Goal: Task Accomplishment & Management: Complete application form

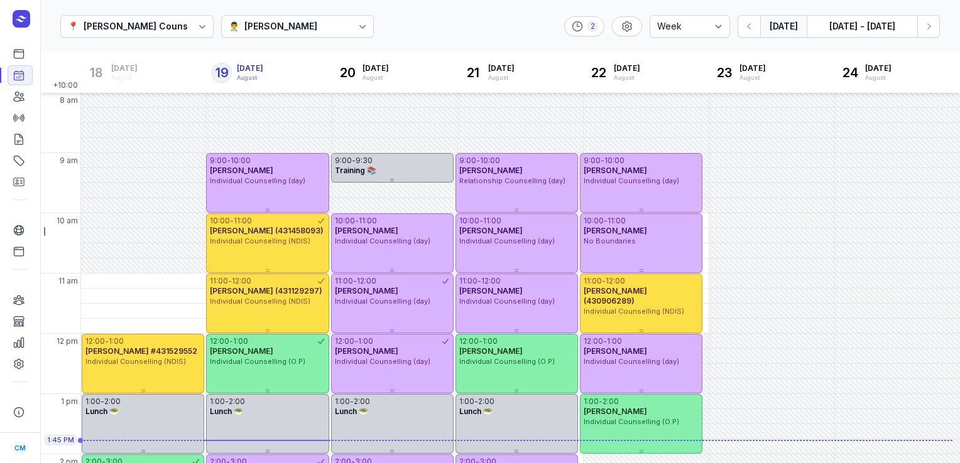
select select "week"
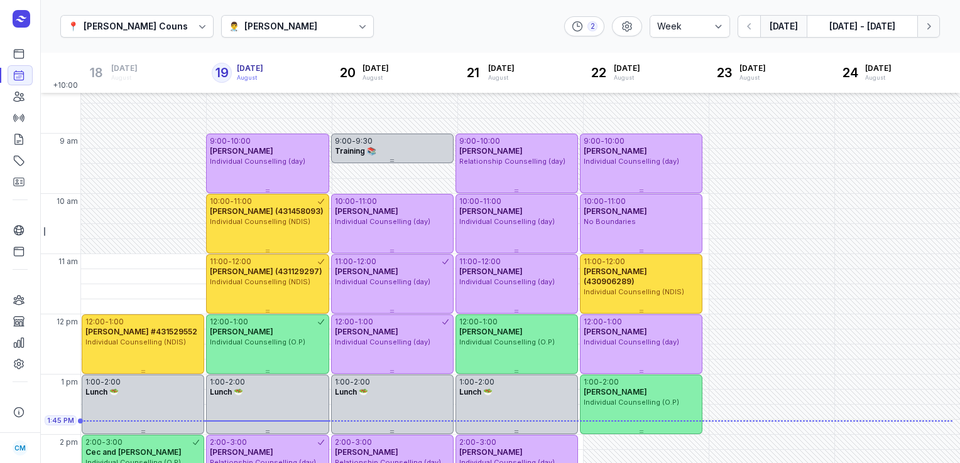
click at [936, 32] on button "Next week" at bounding box center [928, 26] width 23 height 23
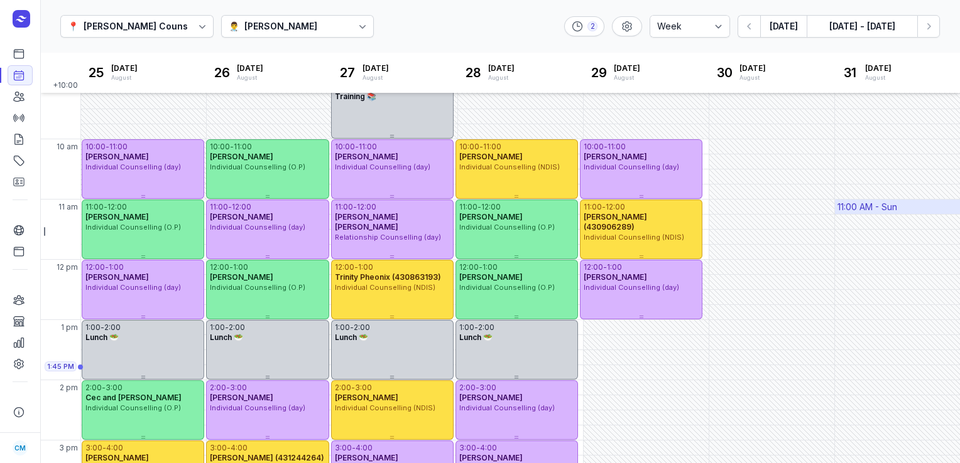
scroll to position [73, 0]
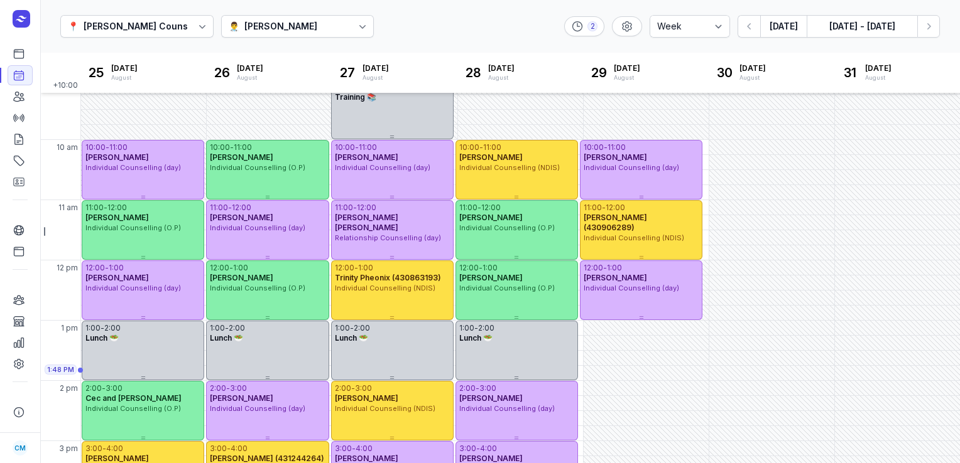
click at [266, 23] on div "[PERSON_NAME]" at bounding box center [280, 26] width 73 height 15
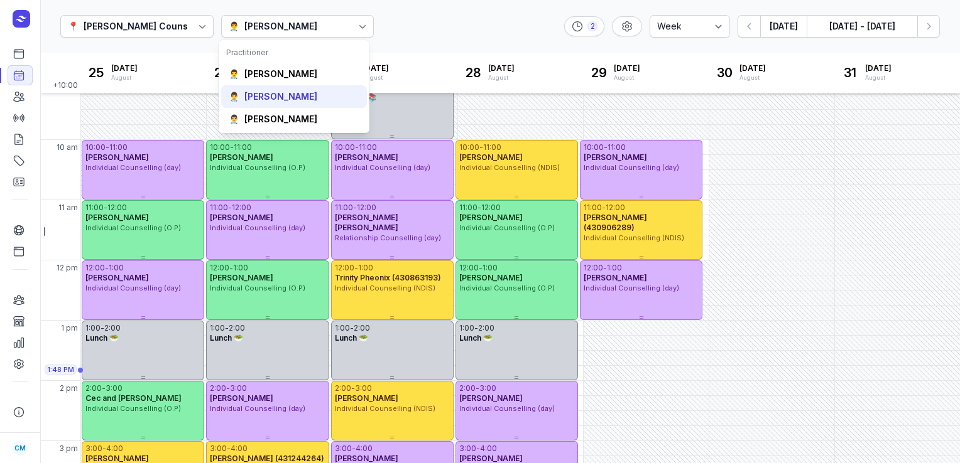
click at [250, 101] on div "[PERSON_NAME]" at bounding box center [280, 96] width 73 height 13
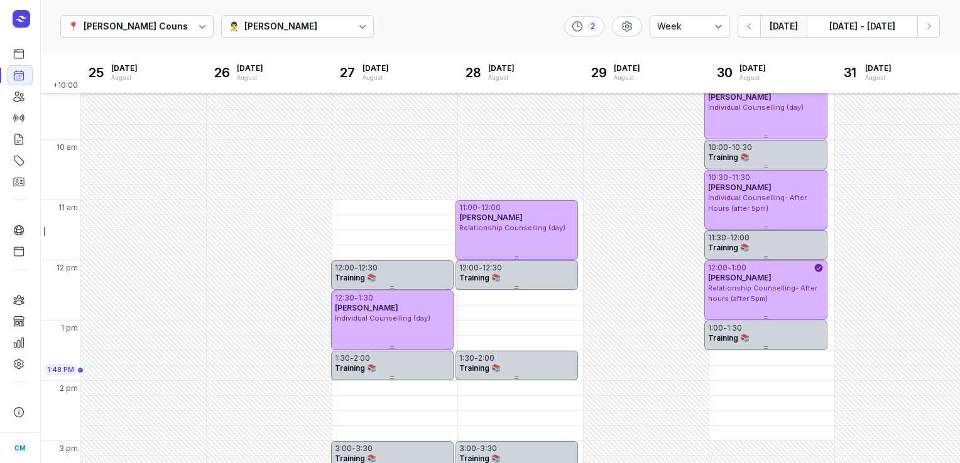
click at [777, 28] on button "[DATE]" at bounding box center [783, 26] width 46 height 23
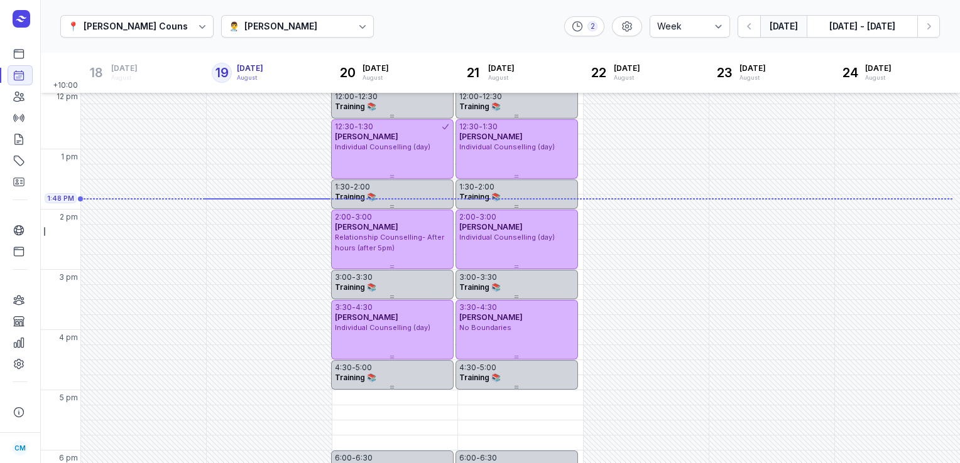
scroll to position [352, 0]
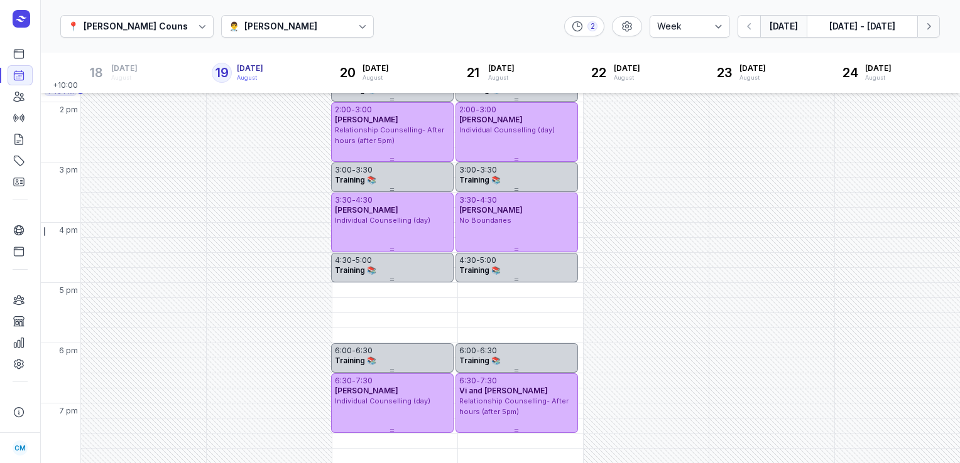
click at [927, 28] on icon "button" at bounding box center [929, 26] width 4 height 6
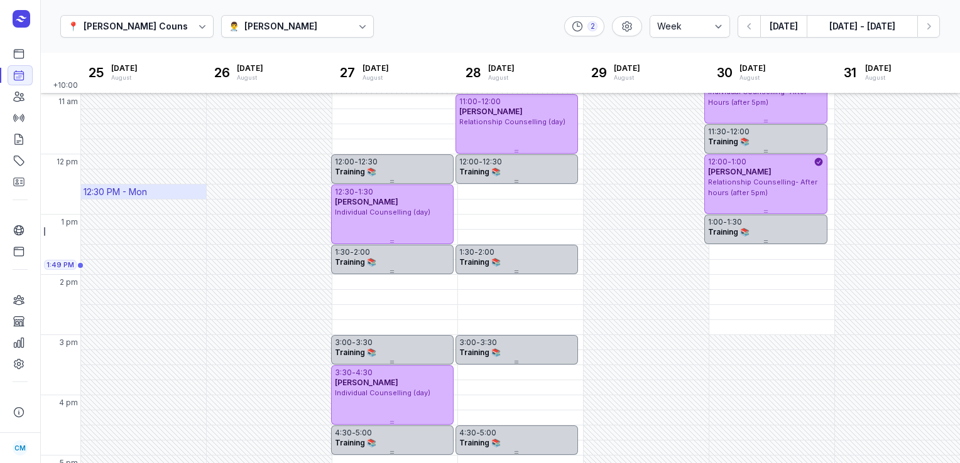
scroll to position [352, 0]
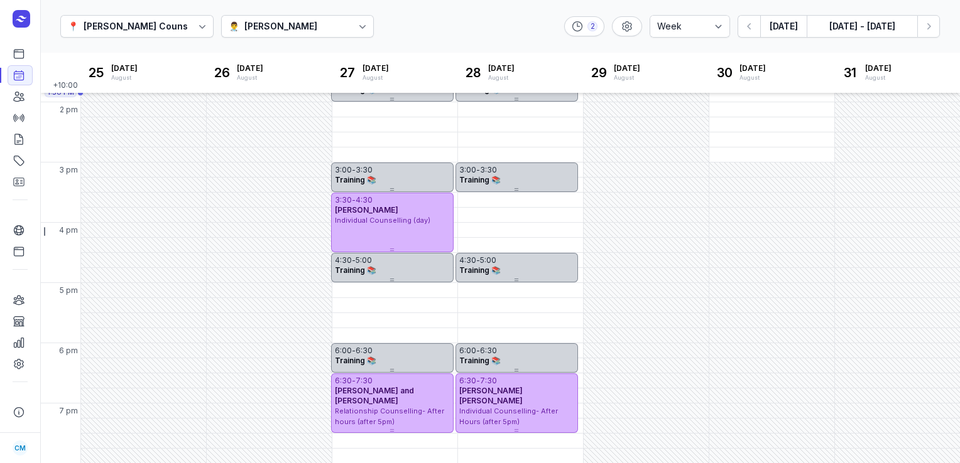
click at [302, 21] on div "👨‍⚕️ [PERSON_NAME]" at bounding box center [297, 26] width 153 height 23
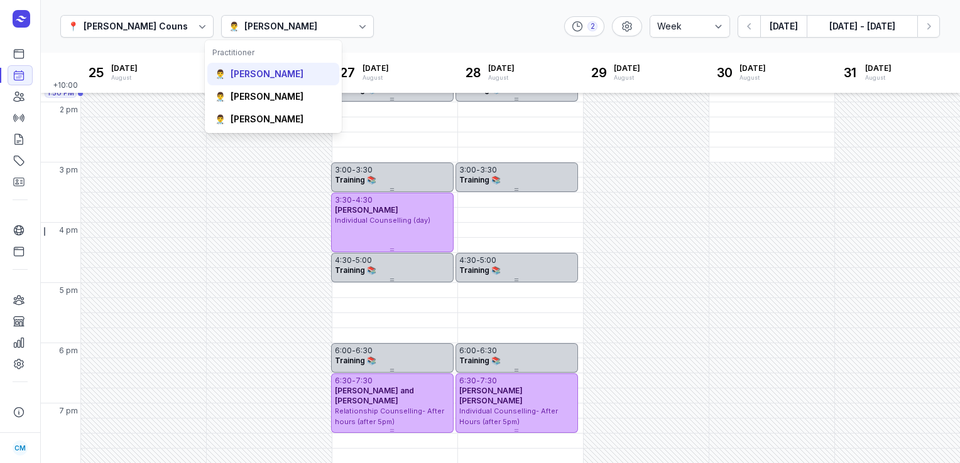
click at [264, 80] on div "[PERSON_NAME]" at bounding box center [266, 74] width 73 height 13
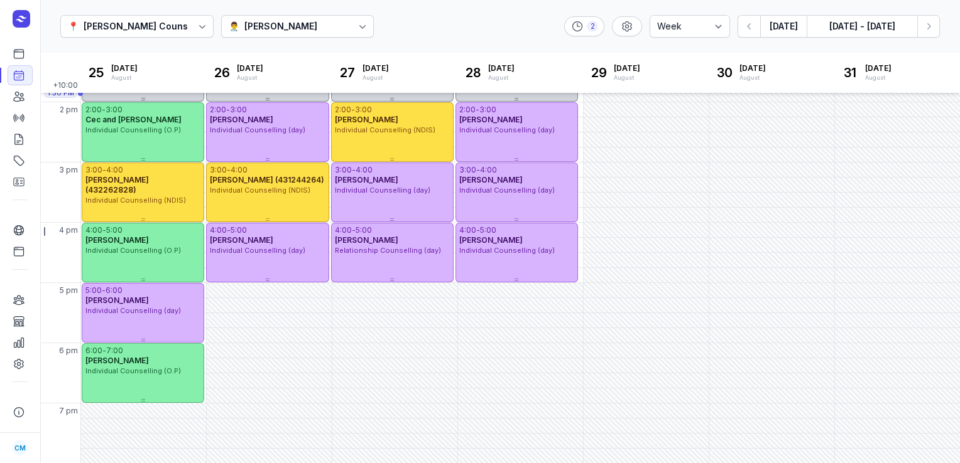
click at [255, 21] on div "[PERSON_NAME]" at bounding box center [280, 26] width 73 height 15
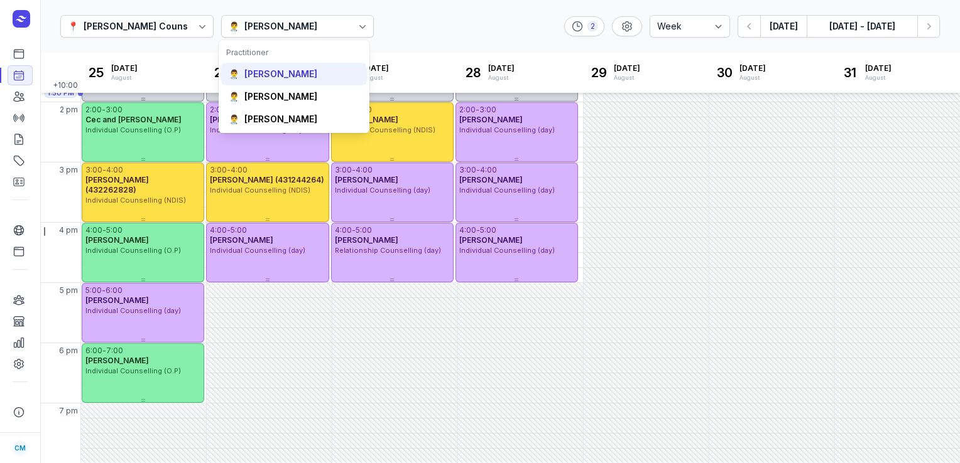
click at [281, 72] on div "[PERSON_NAME]" at bounding box center [280, 74] width 73 height 13
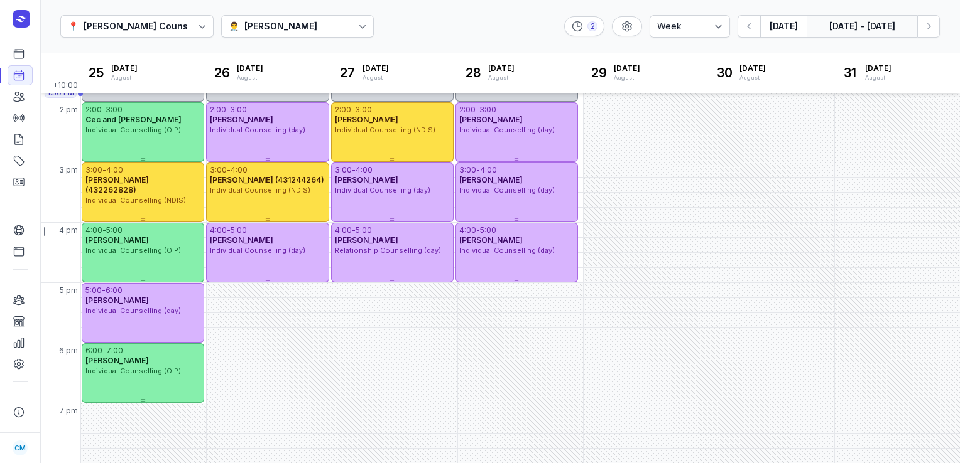
click at [860, 28] on button "[DATE] - [DATE]" at bounding box center [861, 26] width 111 height 23
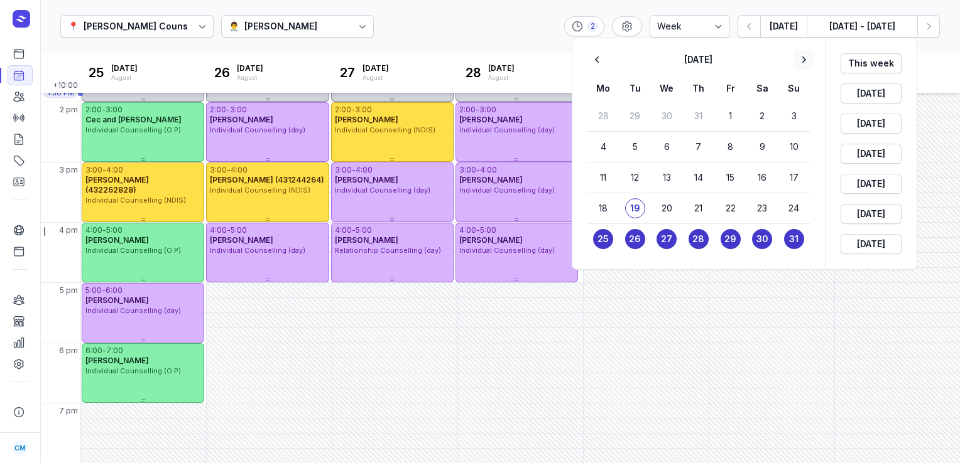
click at [804, 60] on icon "button" at bounding box center [803, 59] width 13 height 13
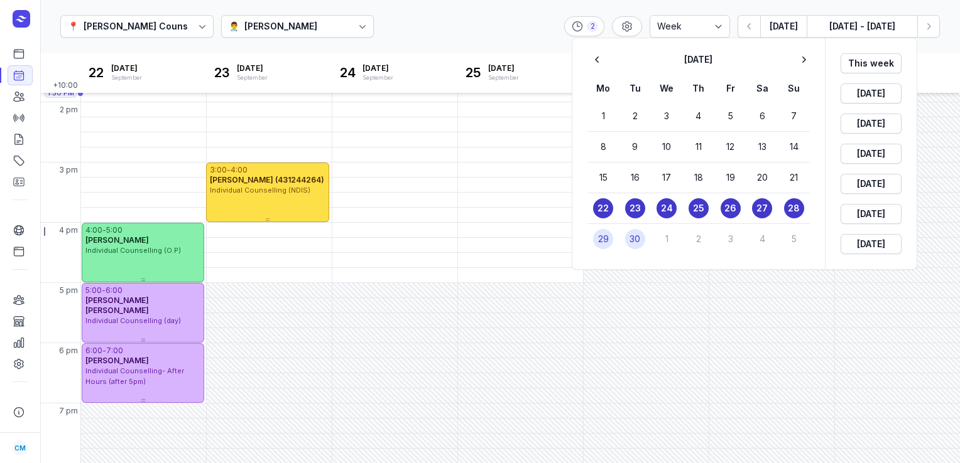
click at [628, 237] on button "30" at bounding box center [635, 239] width 20 height 20
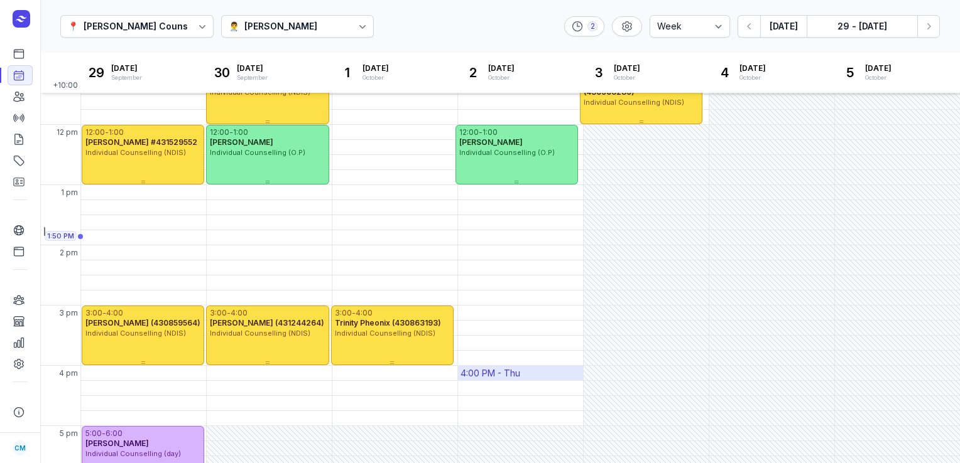
scroll to position [241, 0]
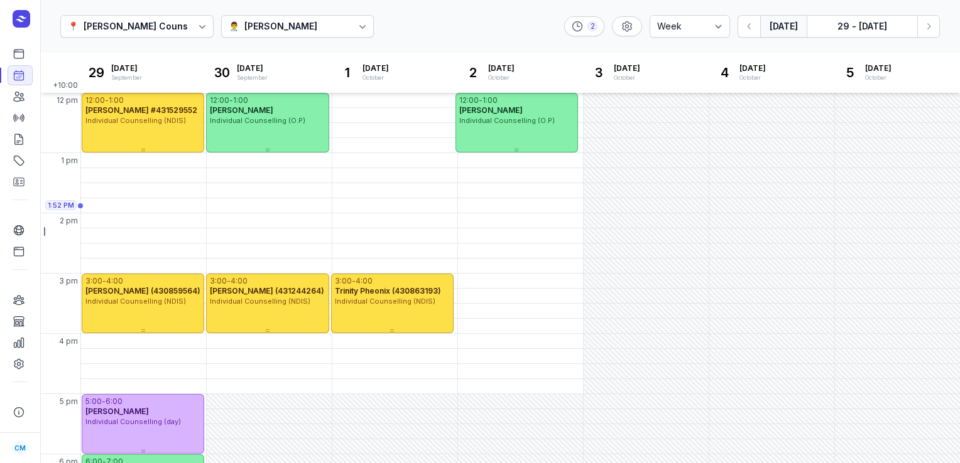
click at [786, 23] on button "[DATE]" at bounding box center [783, 26] width 46 height 23
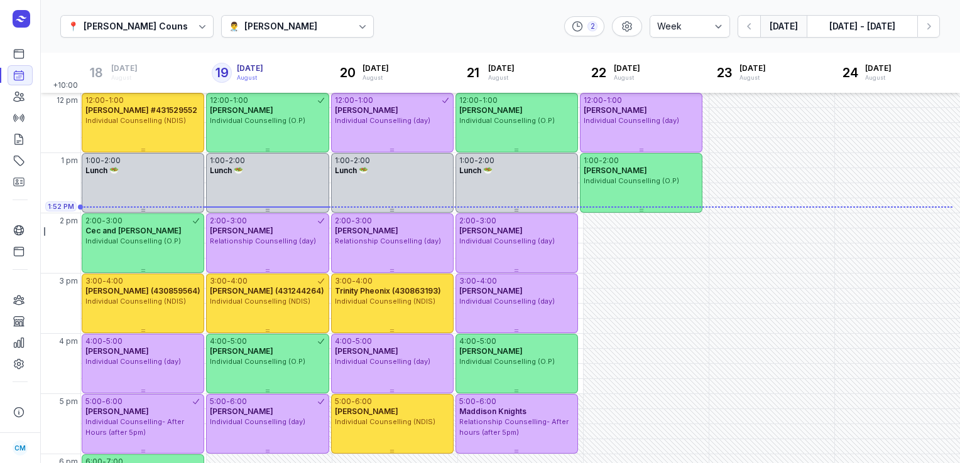
click at [264, 31] on div "[PERSON_NAME]" at bounding box center [280, 26] width 73 height 15
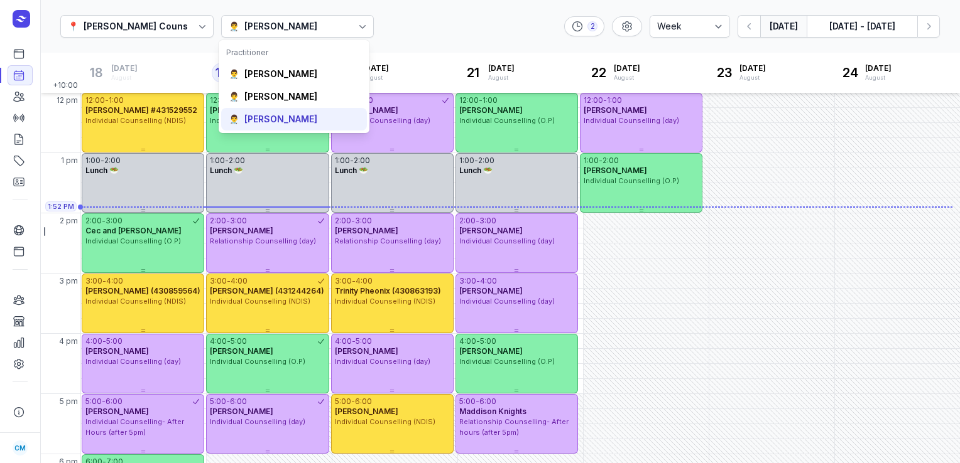
click at [262, 114] on div "[PERSON_NAME]" at bounding box center [280, 119] width 73 height 13
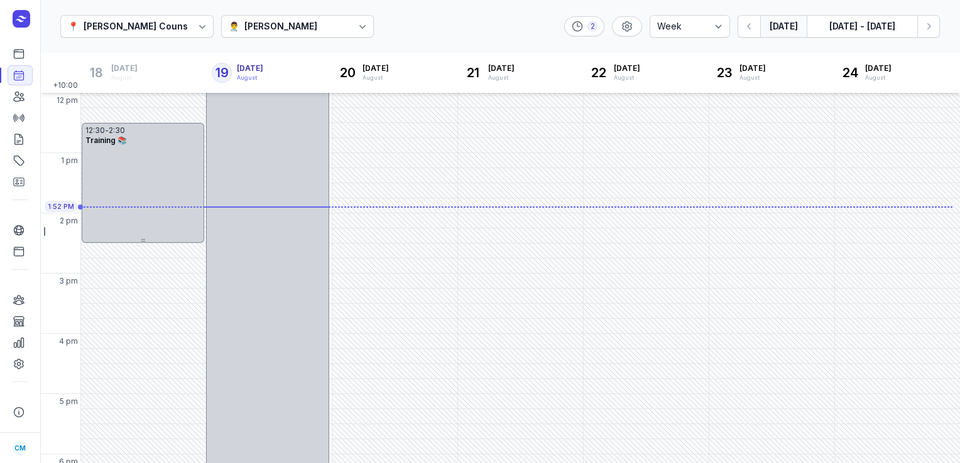
click at [770, 23] on button "[DATE]" at bounding box center [783, 26] width 46 height 23
click at [928, 21] on icon "button" at bounding box center [928, 26] width 13 height 13
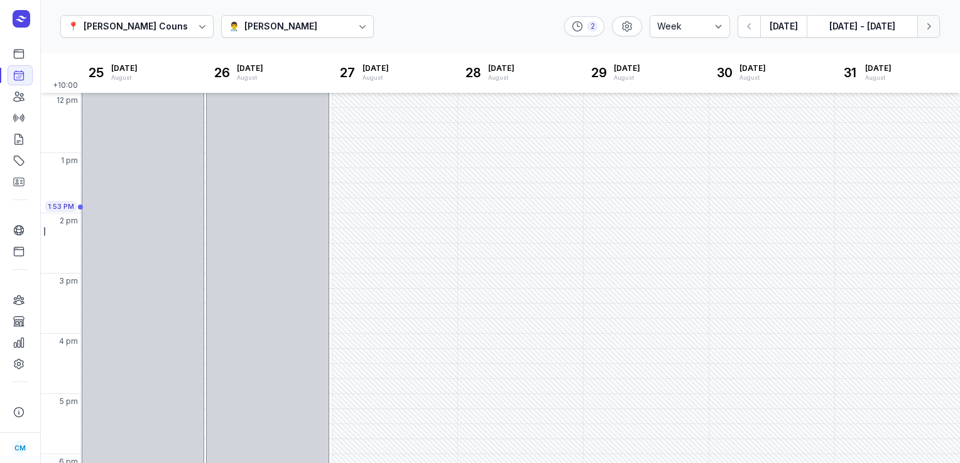
click at [928, 21] on icon "button" at bounding box center [928, 26] width 13 height 13
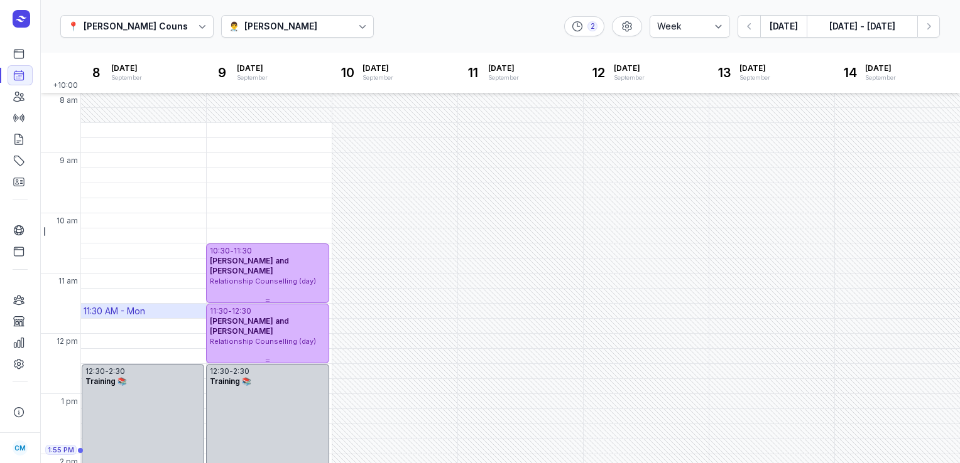
click at [104, 304] on div "11:30 AM - Mon" at bounding box center [143, 311] width 125 height 14
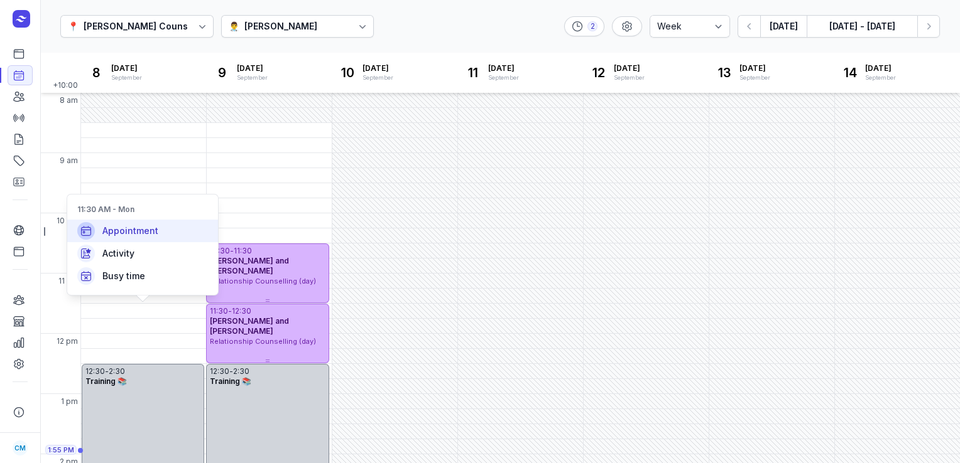
click at [113, 229] on span "Appointment" at bounding box center [130, 231] width 56 height 13
select select
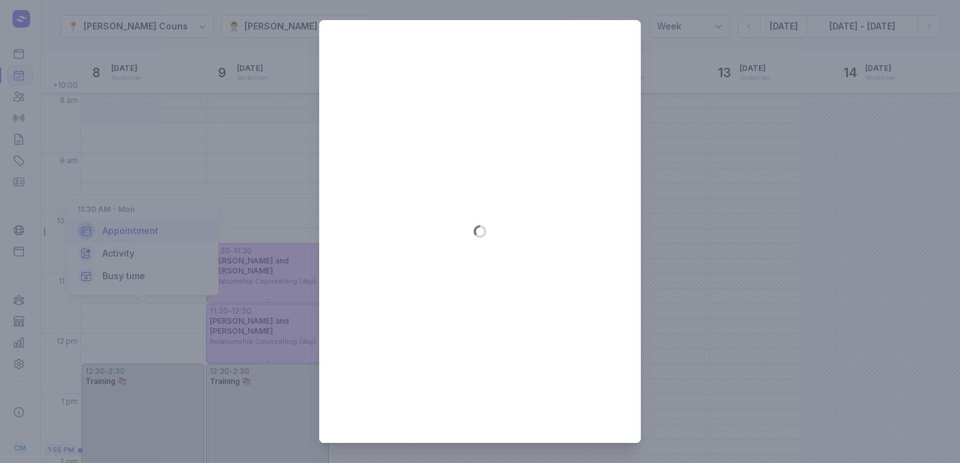
type input "[DATE]"
select select "11:30"
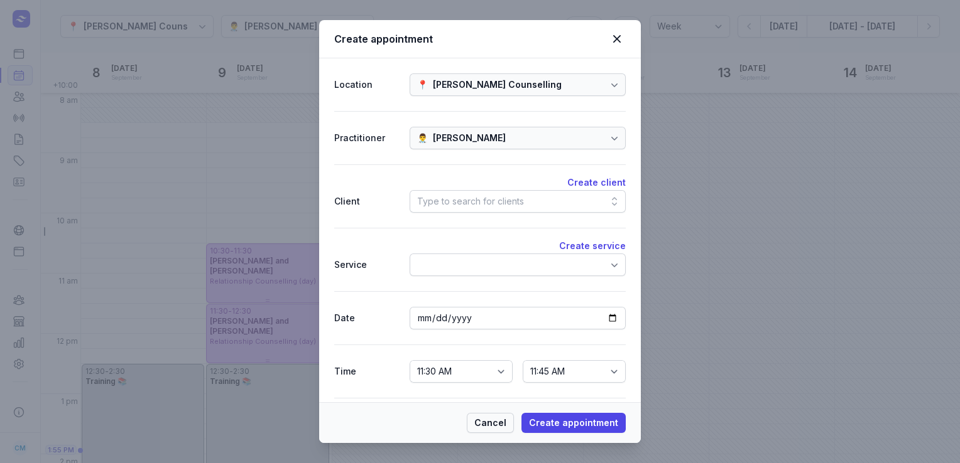
click at [494, 425] on span "Cancel" at bounding box center [490, 423] width 32 height 15
select select
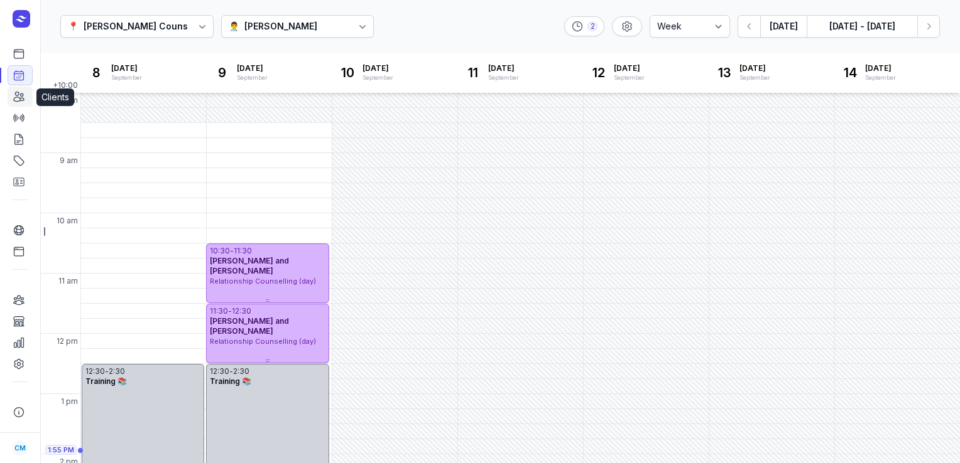
click at [25, 100] on link "Clients" at bounding box center [20, 97] width 25 height 20
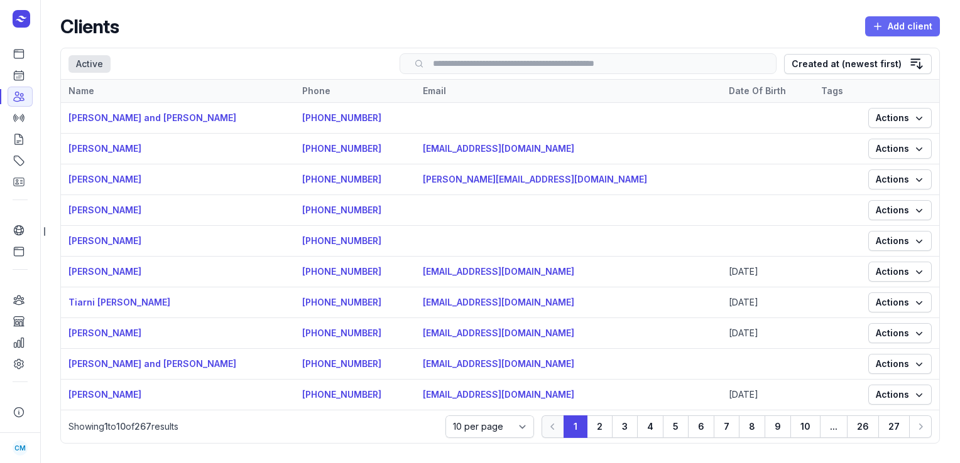
click at [902, 24] on span "Add client" at bounding box center [902, 26] width 60 height 15
select select
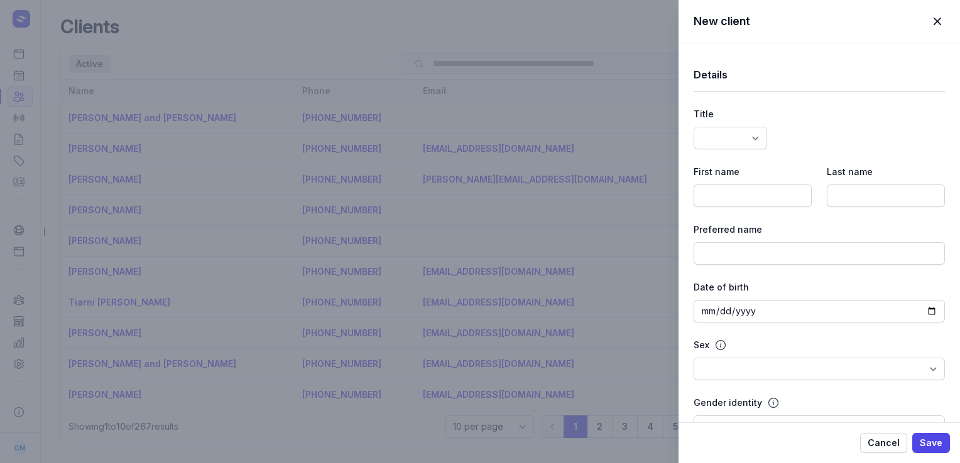
select select
click at [727, 200] on input at bounding box center [752, 196] width 118 height 23
type input "[PERSON_NAME]"
click at [852, 194] on input at bounding box center [885, 196] width 118 height 23
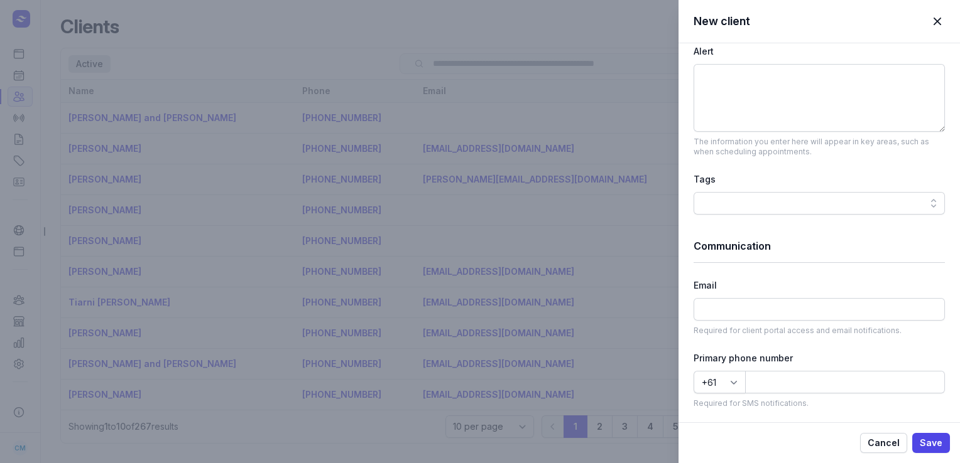
scroll to position [531, 0]
type input "[PERSON_NAME]"
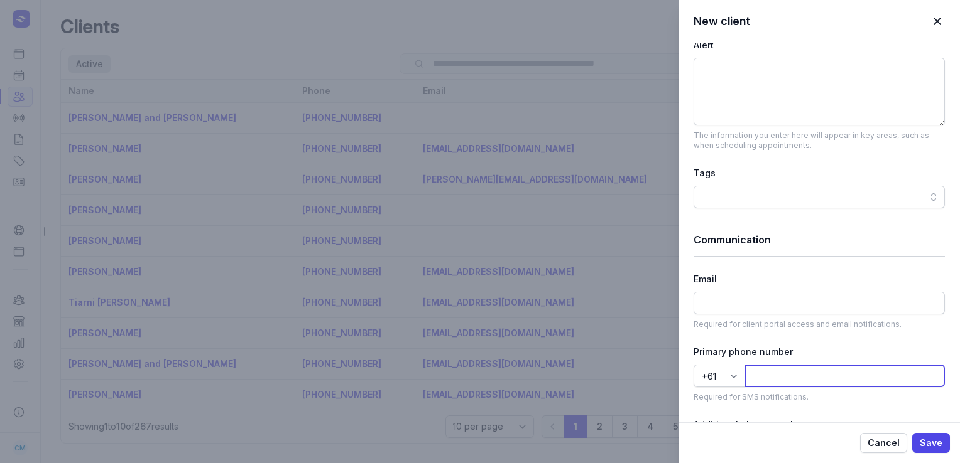
click at [786, 369] on input at bounding box center [845, 376] width 200 height 23
type input "456999700"
click at [930, 443] on span "Save" at bounding box center [930, 443] width 23 height 15
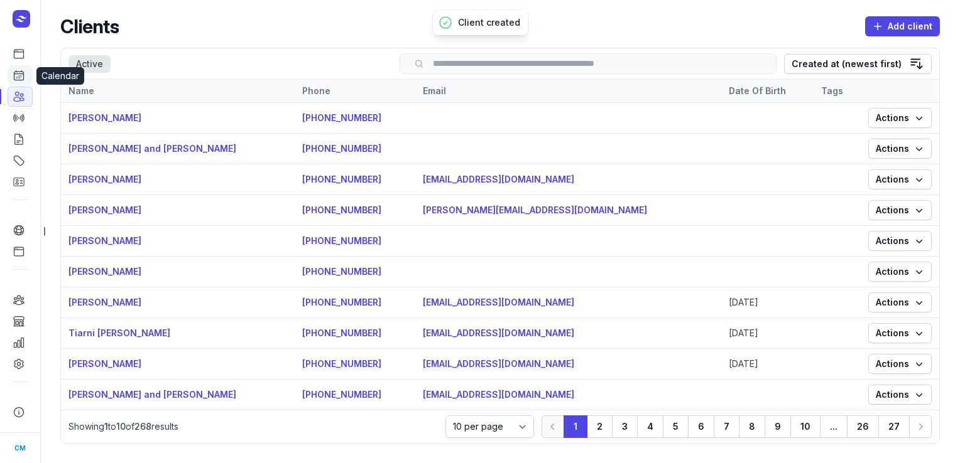
click at [14, 77] on icon at bounding box center [18, 75] width 9 height 9
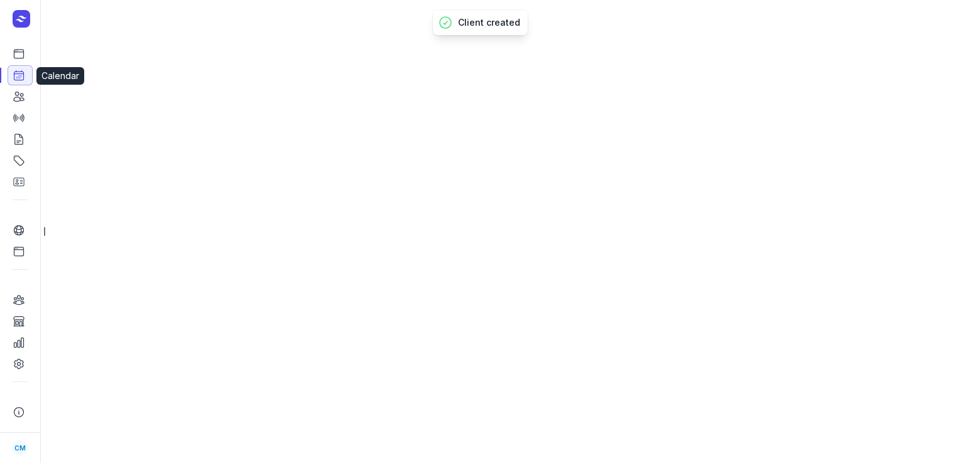
select select "week"
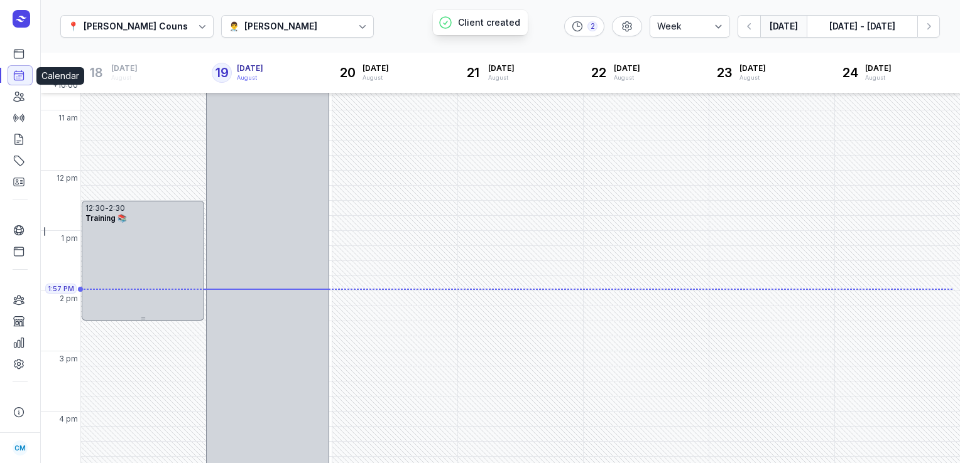
scroll to position [202, 0]
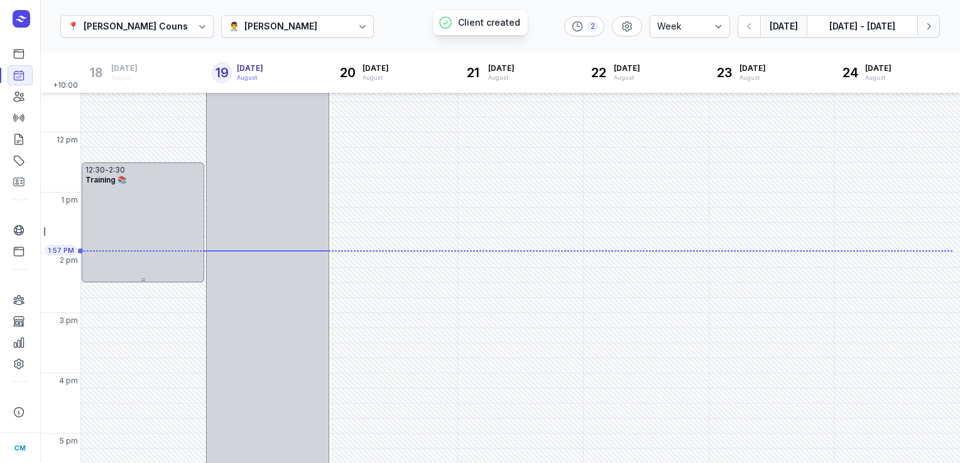
click at [932, 34] on button "Next week" at bounding box center [928, 26] width 23 height 23
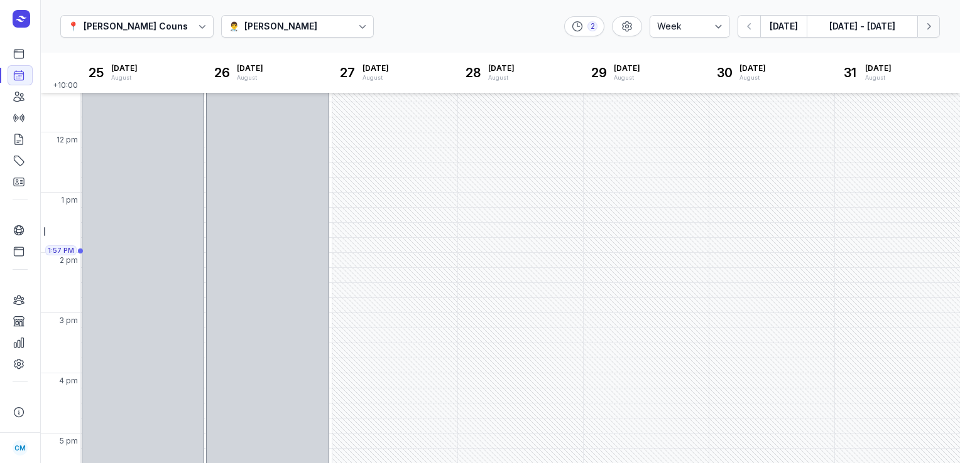
click at [924, 23] on icon "button" at bounding box center [928, 26] width 13 height 13
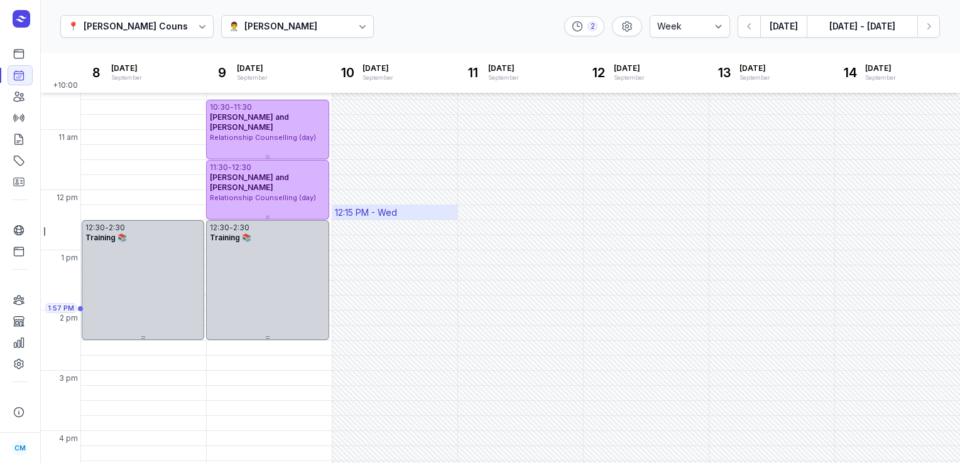
scroll to position [141, 0]
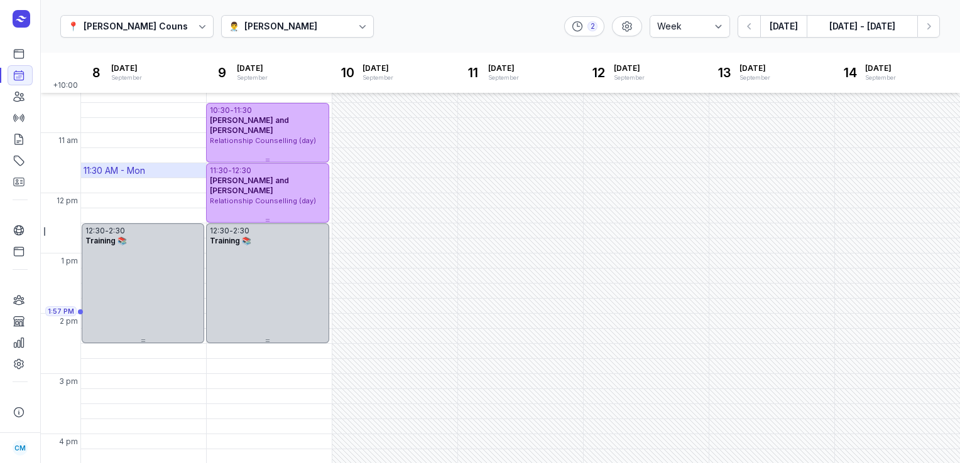
click at [117, 170] on div "11:30 AM - Mon" at bounding box center [115, 171] width 62 height 13
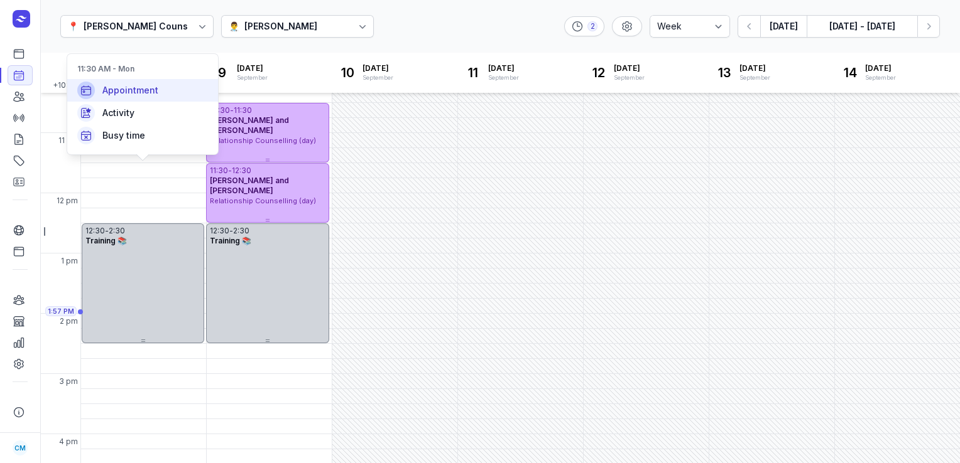
click at [141, 89] on span "Appointment" at bounding box center [130, 90] width 56 height 13
select select
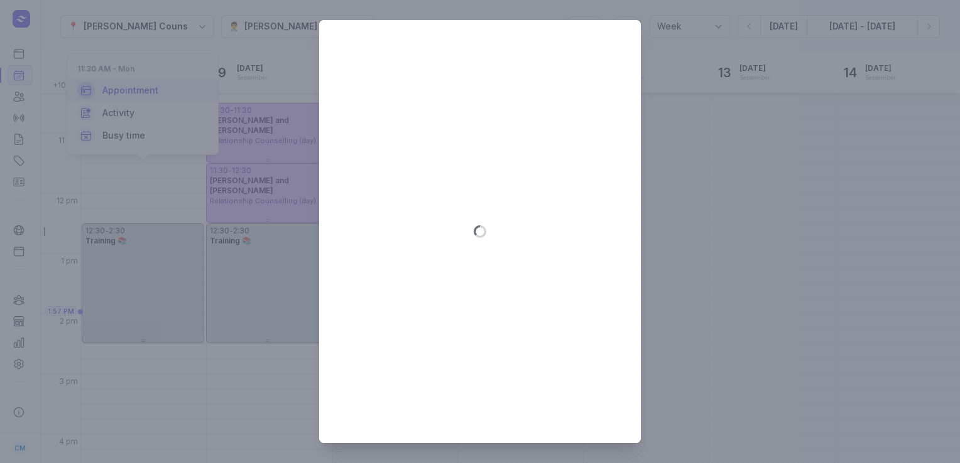
type input "[DATE]"
select select "11:30"
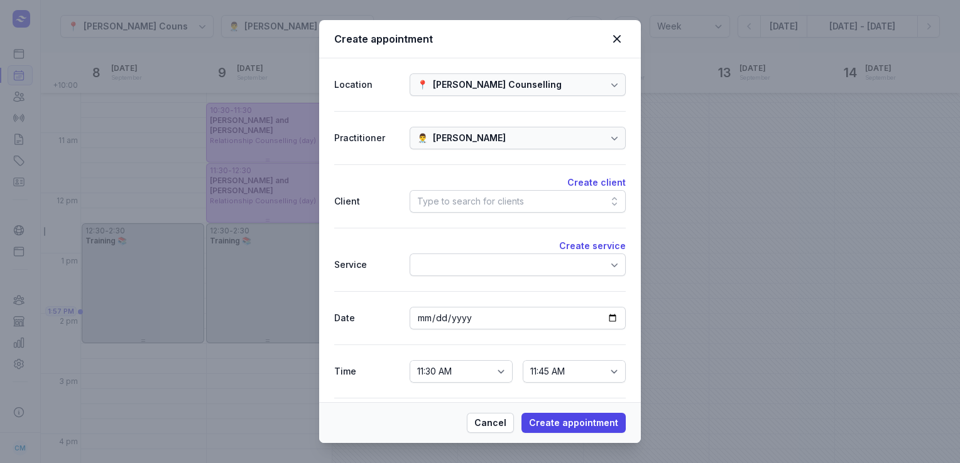
click at [511, 204] on div "Type to search for clients" at bounding box center [470, 201] width 107 height 15
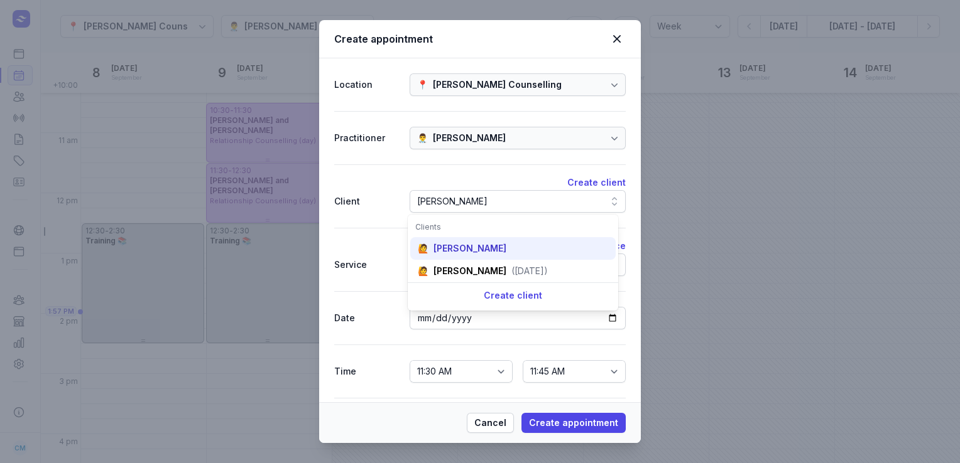
type input "[PERSON_NAME]"
click at [477, 257] on div "🙋 [PERSON_NAME]" at bounding box center [512, 248] width 205 height 23
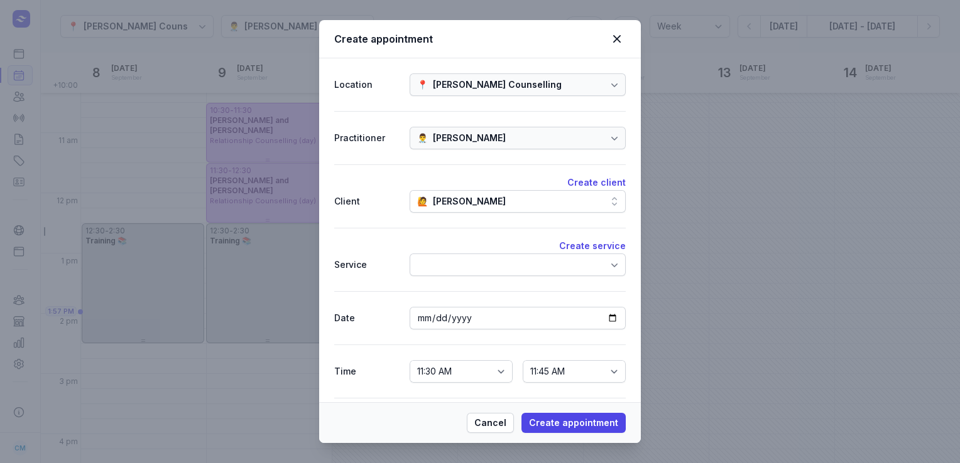
click at [468, 268] on div at bounding box center [517, 265] width 216 height 23
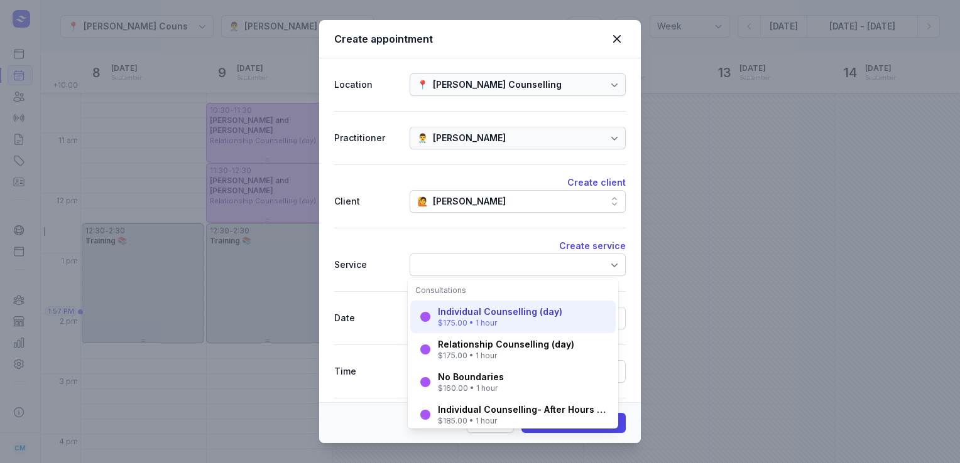
click at [465, 318] on div "Individual Counselling (day)" at bounding box center [500, 312] width 124 height 13
select select "12:30"
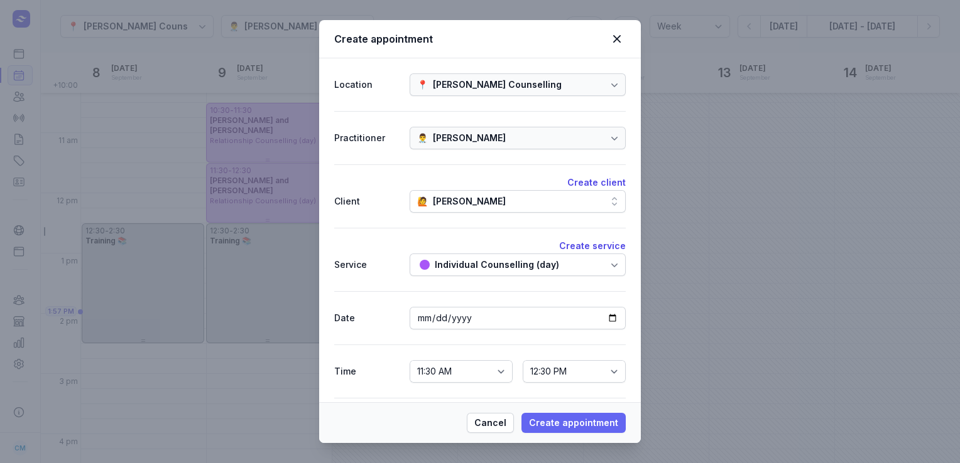
click at [548, 414] on button "Create appointment" at bounding box center [573, 423] width 104 height 20
select select
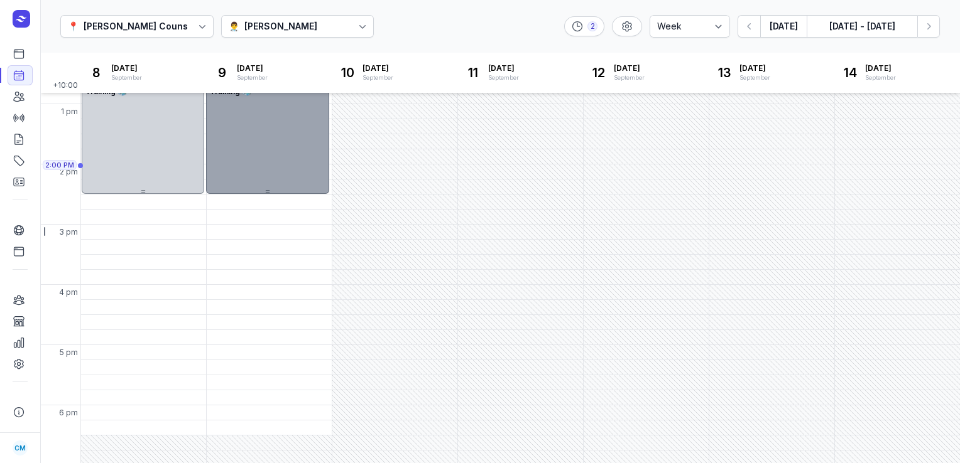
scroll to position [320, 0]
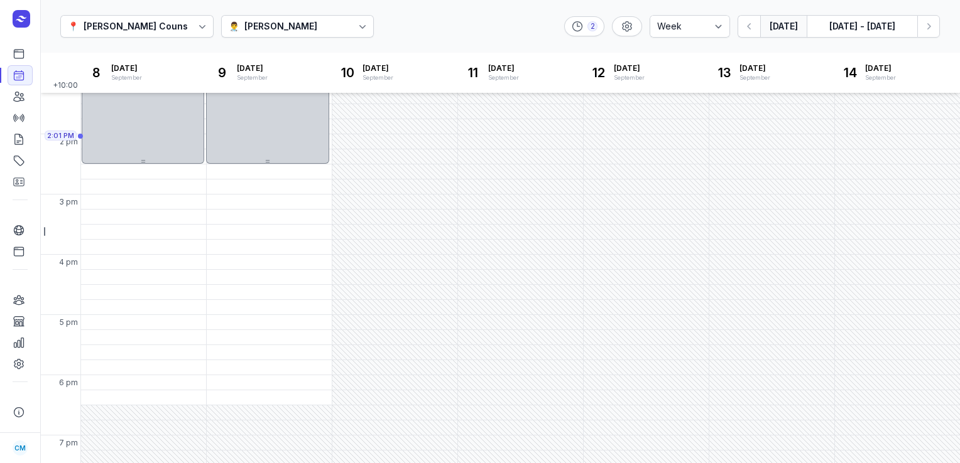
click at [776, 30] on button "[DATE]" at bounding box center [783, 26] width 46 height 23
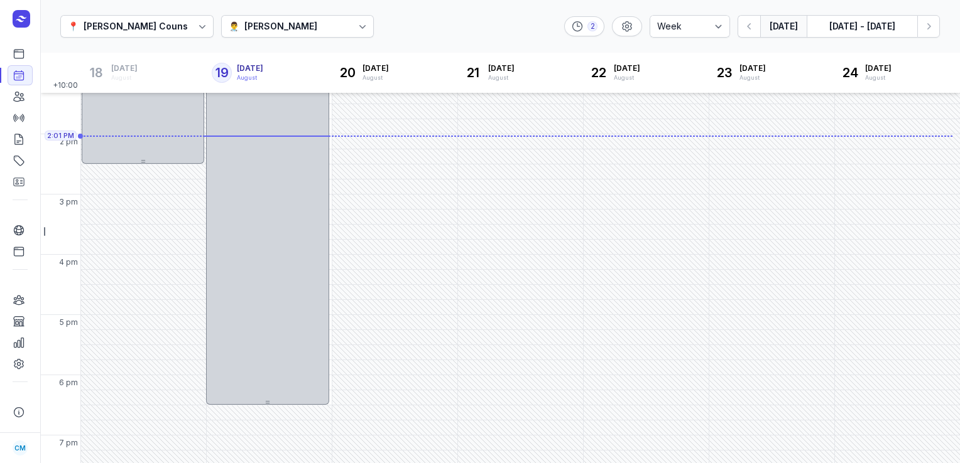
click at [279, 19] on div "[PERSON_NAME]" at bounding box center [280, 26] width 73 height 15
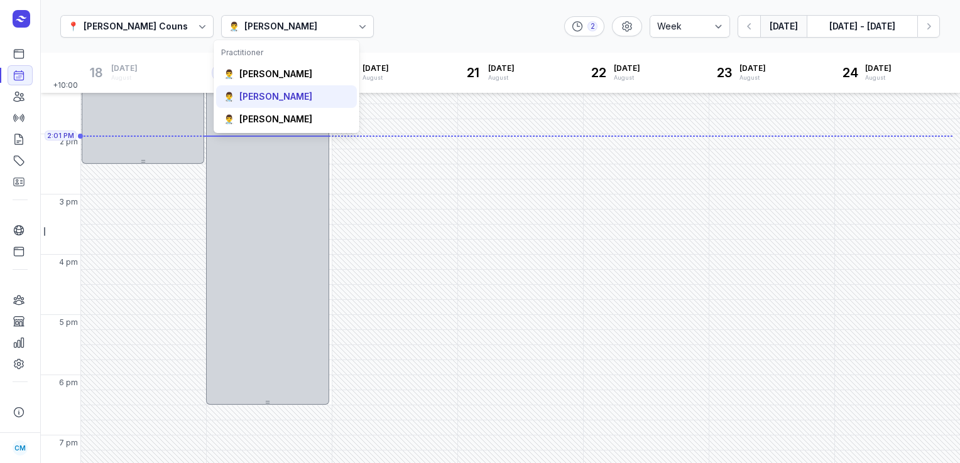
click at [275, 97] on div "[PERSON_NAME]" at bounding box center [275, 96] width 73 height 13
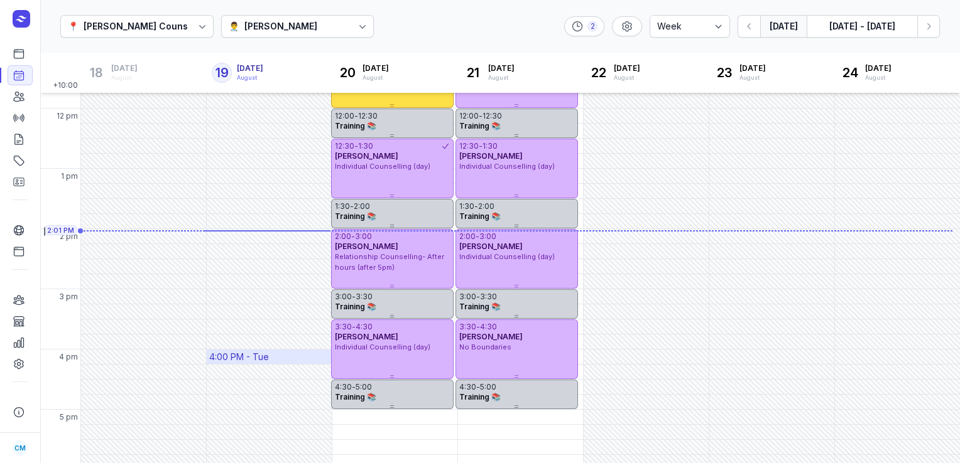
scroll to position [216, 0]
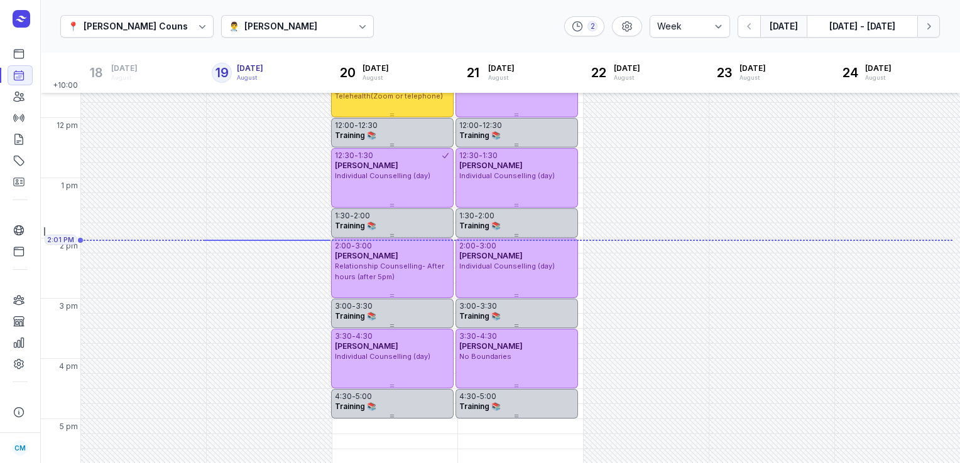
click at [924, 30] on icon "button" at bounding box center [928, 26] width 13 height 13
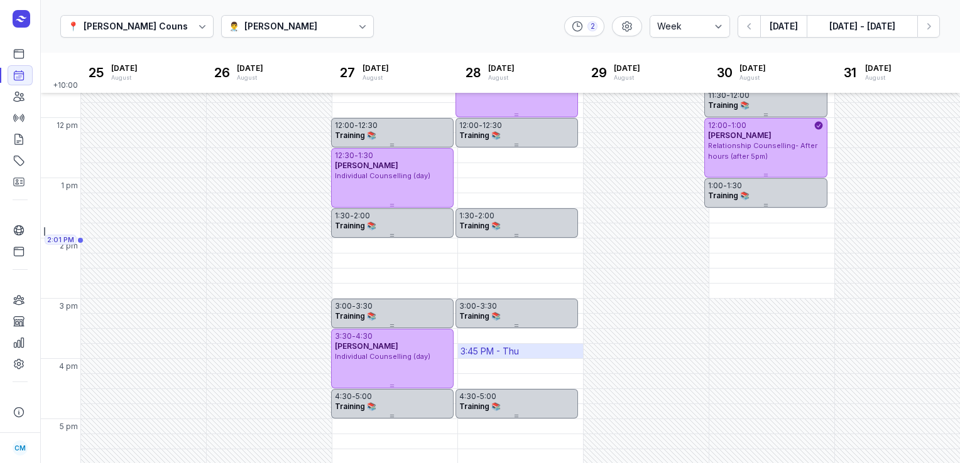
scroll to position [352, 0]
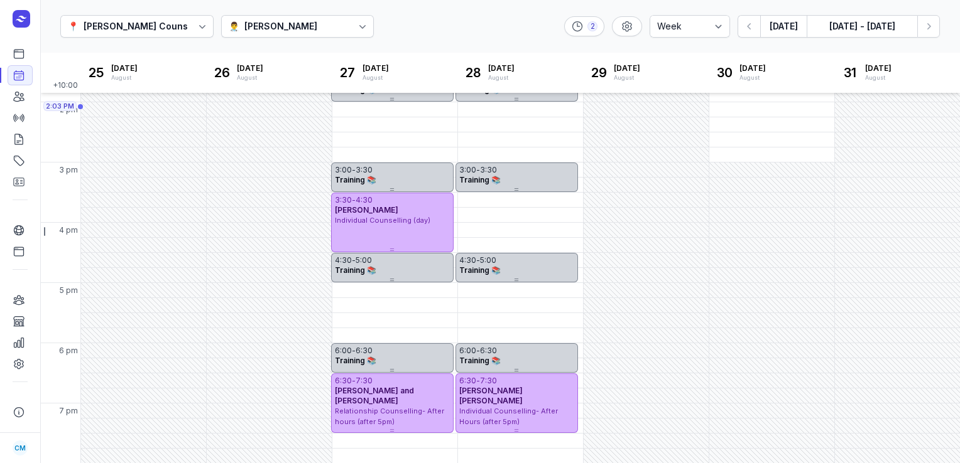
click at [291, 32] on div "👨‍⚕️ [PERSON_NAME]" at bounding box center [297, 26] width 153 height 23
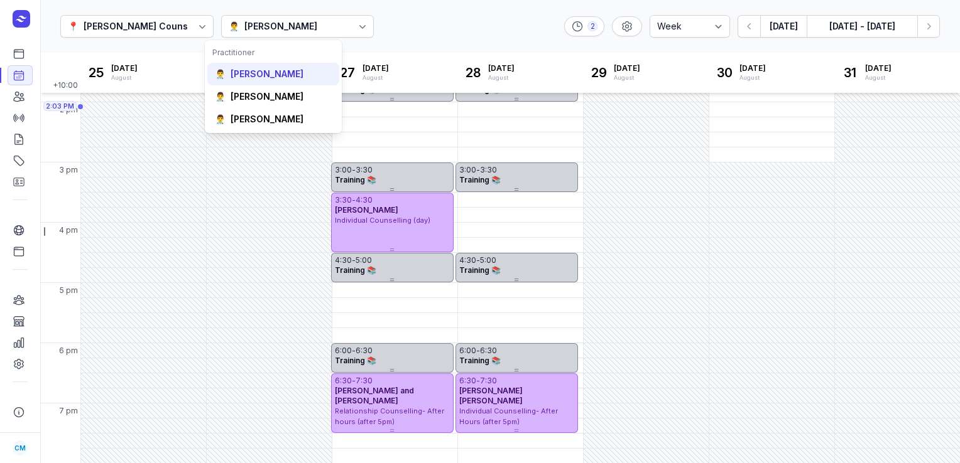
click at [257, 77] on div "[PERSON_NAME]" at bounding box center [266, 74] width 73 height 13
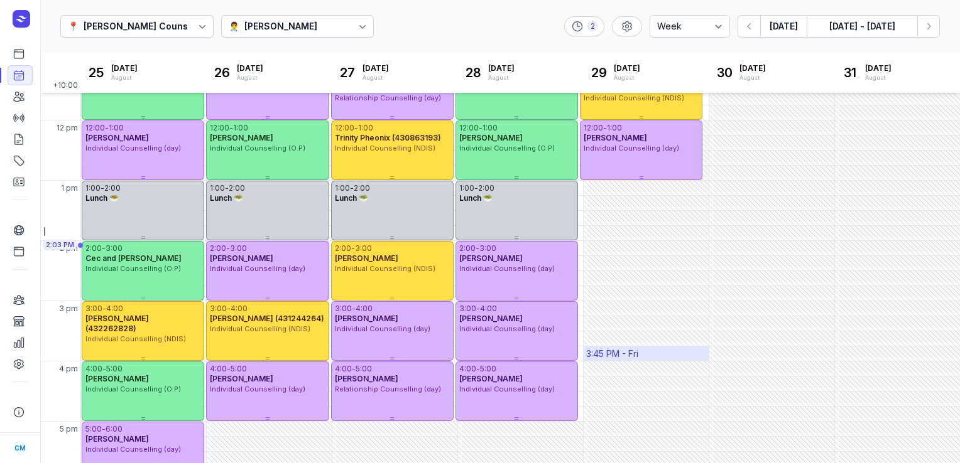
scroll to position [214, 0]
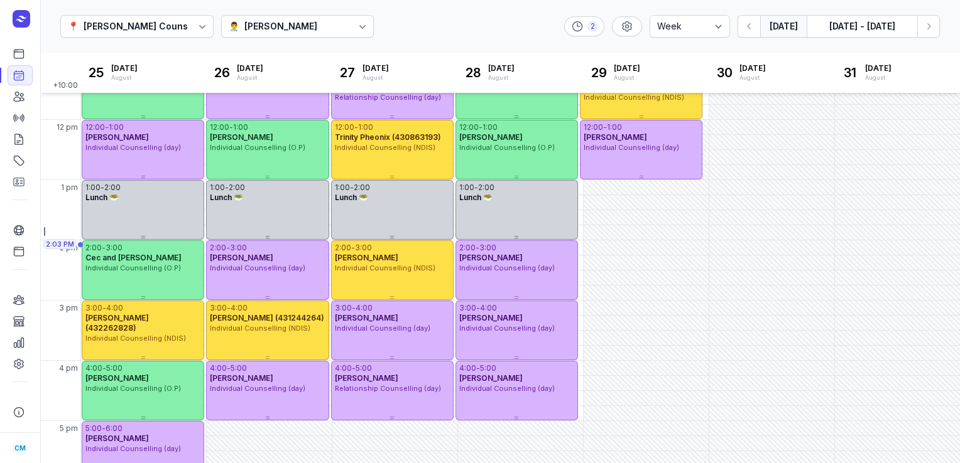
click at [789, 30] on button "[DATE]" at bounding box center [783, 26] width 46 height 23
